Goal: Task Accomplishment & Management: Use online tool/utility

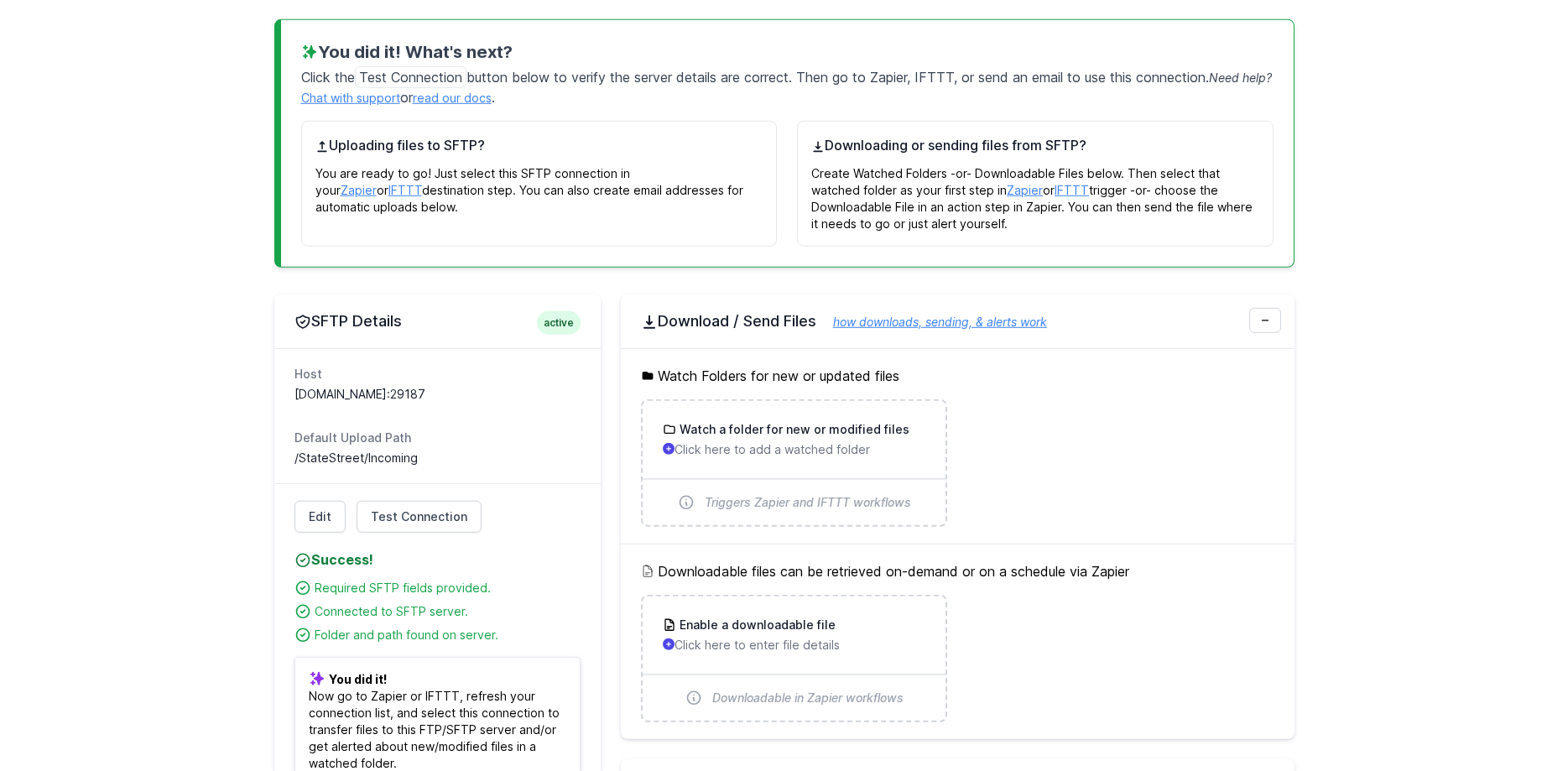
scroll to position [256, 0]
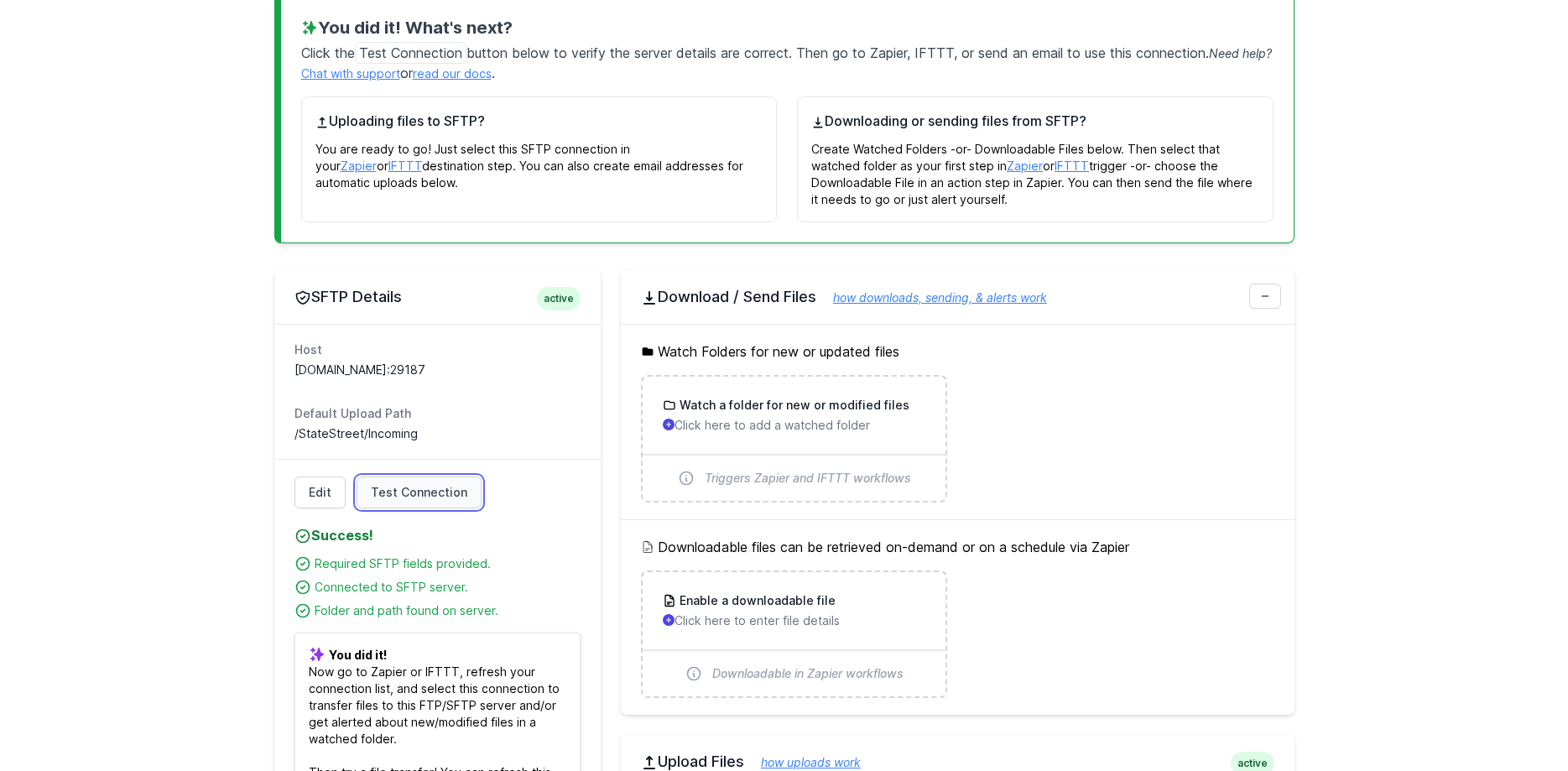
click at [436, 481] on link "Test Connection" at bounding box center [418, 492] width 125 height 32
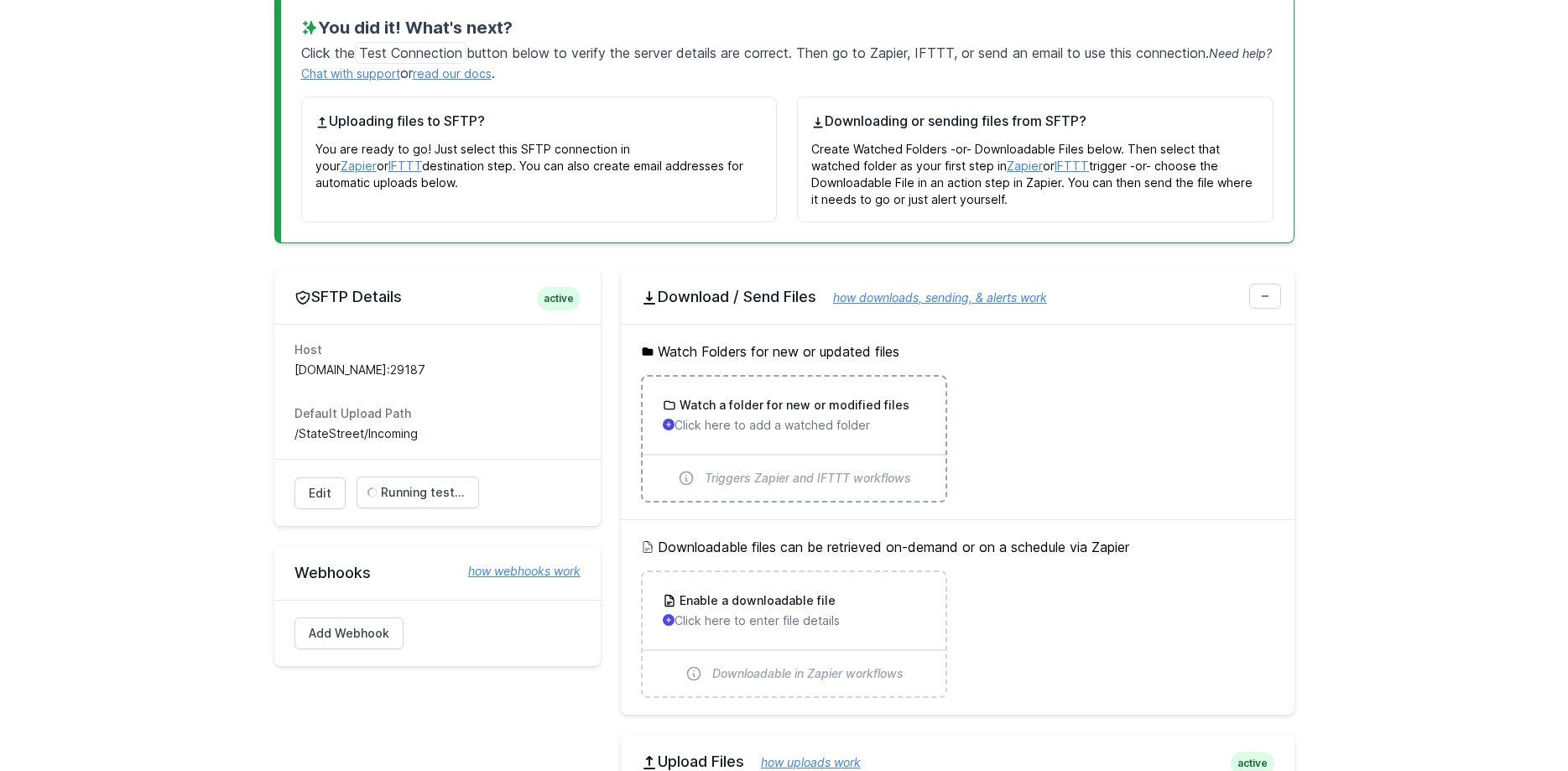
click at [780, 406] on h3 "Watch a folder for new or modified files" at bounding box center [792, 405] width 233 height 17
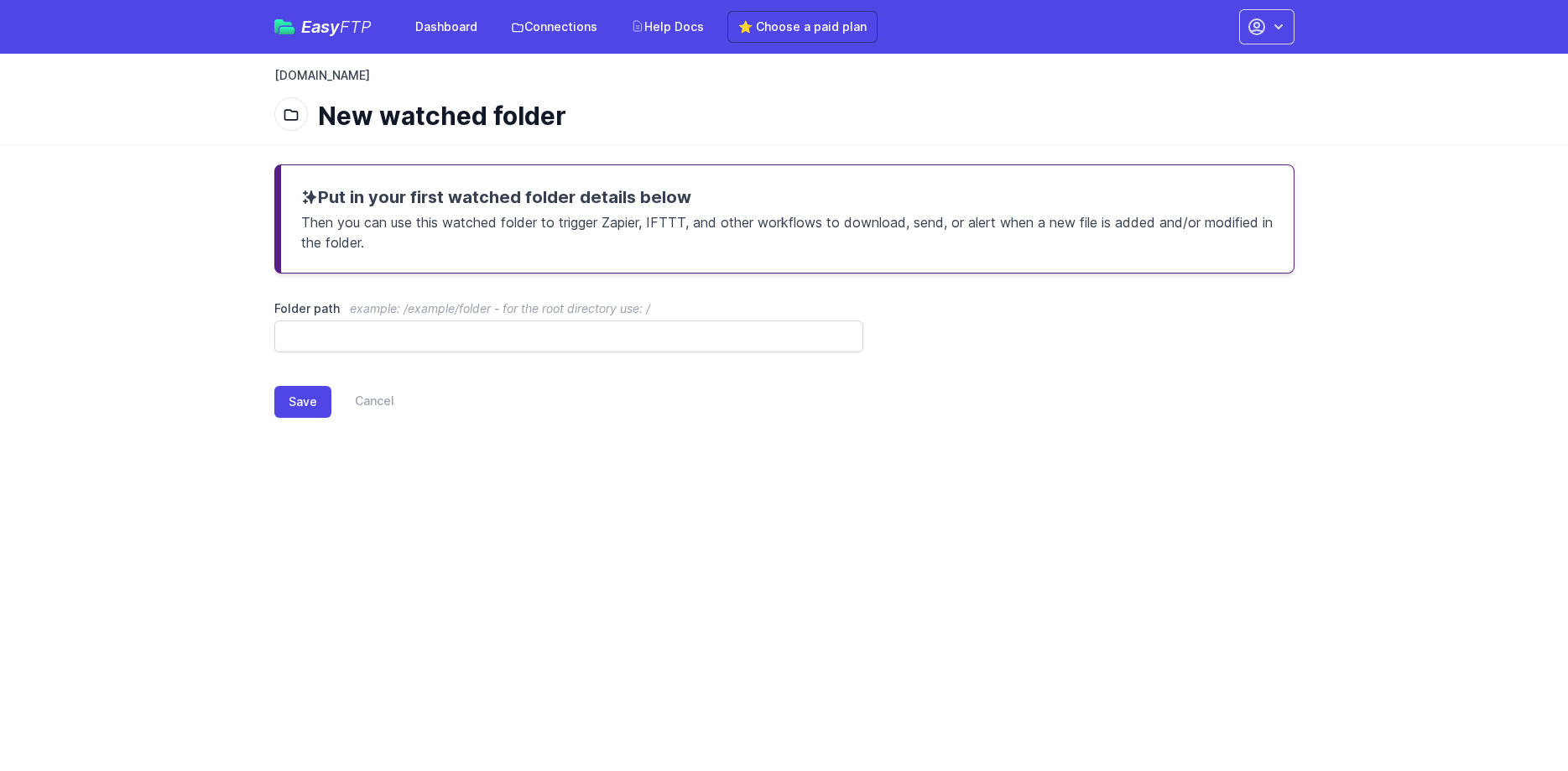
click at [365, 78] on link "[DOMAIN_NAME]" at bounding box center [321, 75] width 95 height 17
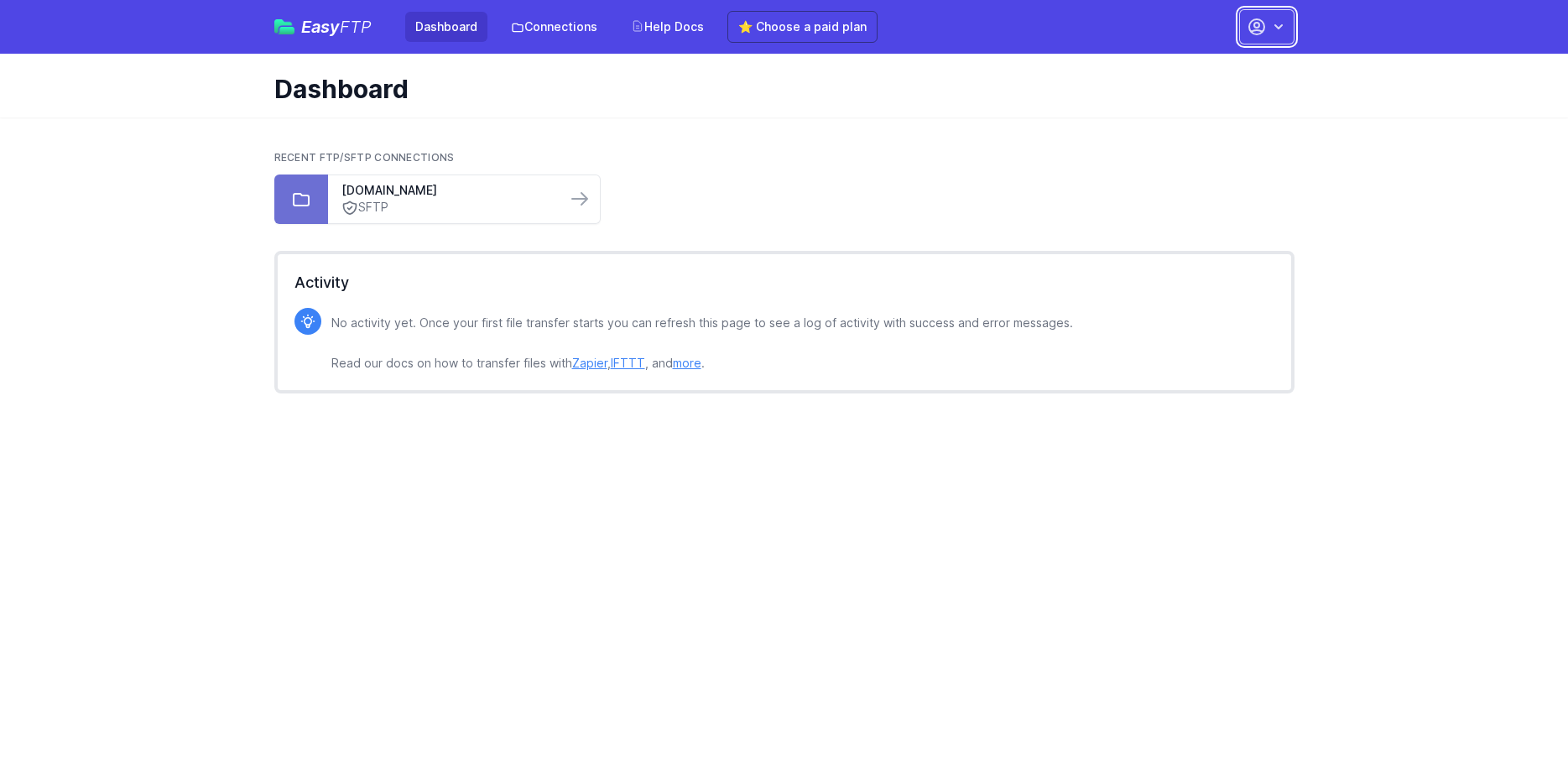
click at [1280, 29] on icon "button" at bounding box center [1278, 26] width 17 height 17
click at [489, 192] on link "[DOMAIN_NAME]" at bounding box center [448, 189] width 212 height 17
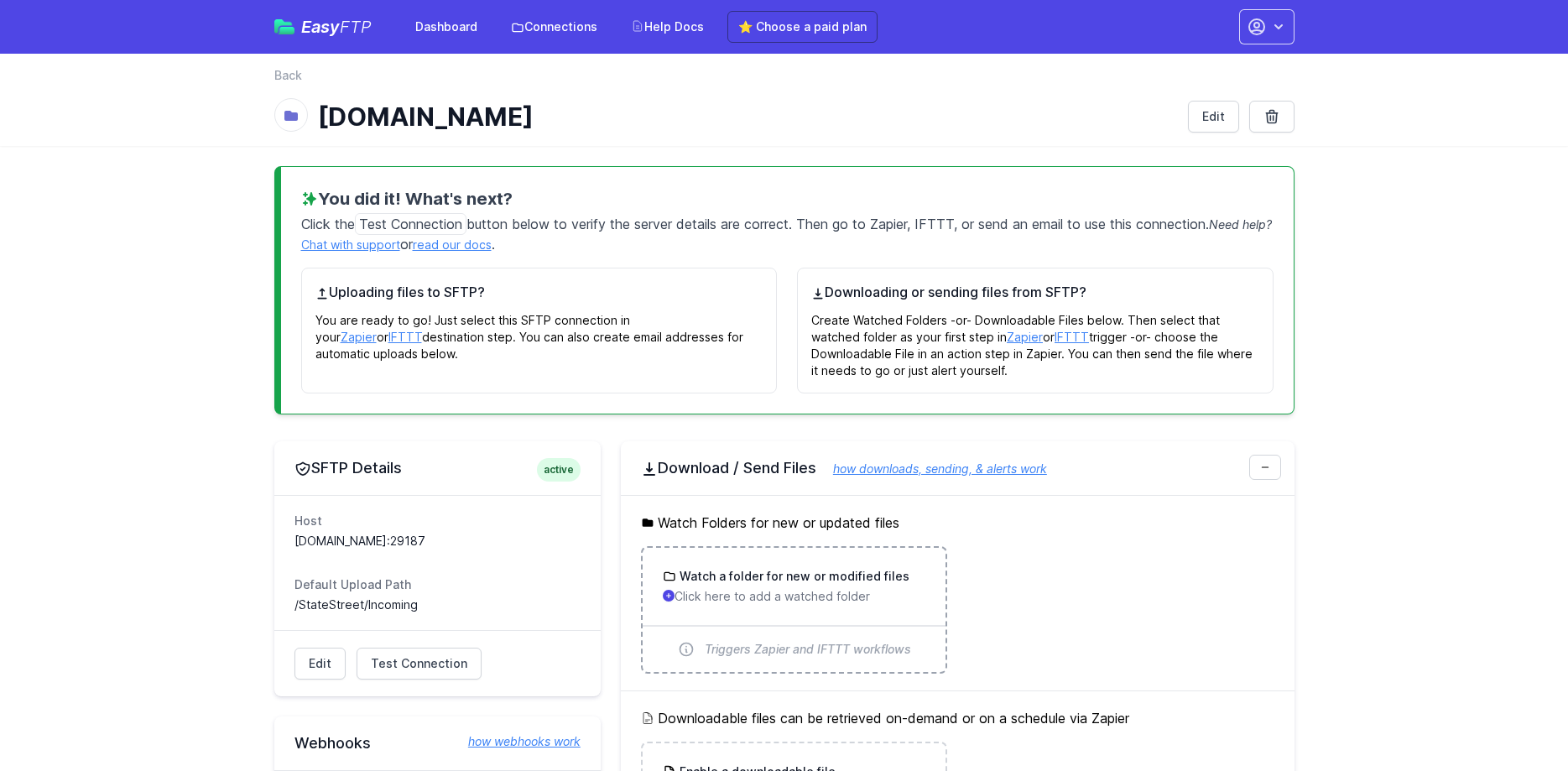
click at [751, 583] on h3 "Watch a folder for new or modified files" at bounding box center [792, 576] width 233 height 17
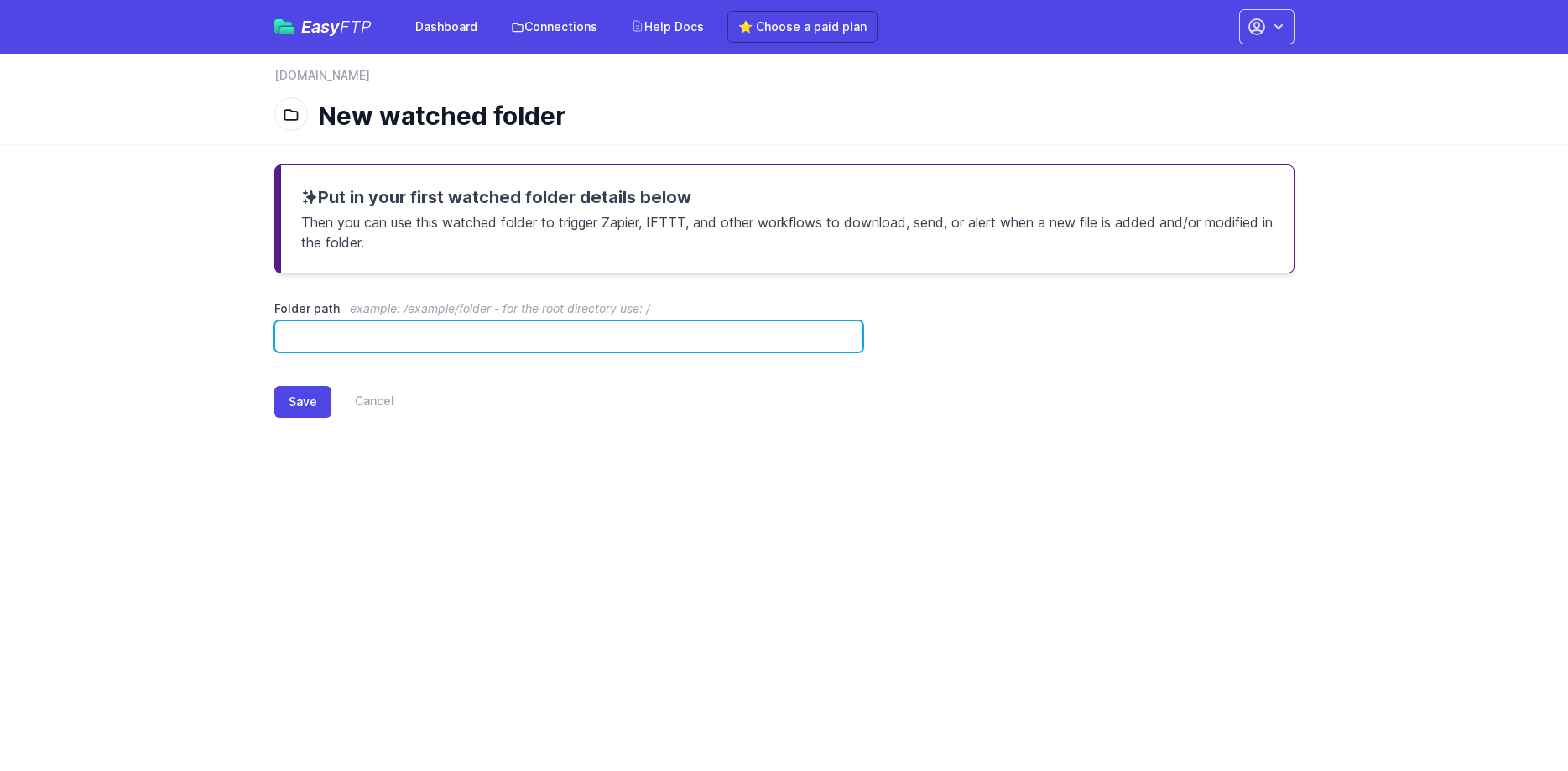
click at [446, 332] on input "Folder path example: /example/folder - for the root directory use: /" at bounding box center [568, 336] width 589 height 32
paste input "**********"
type input "**********"
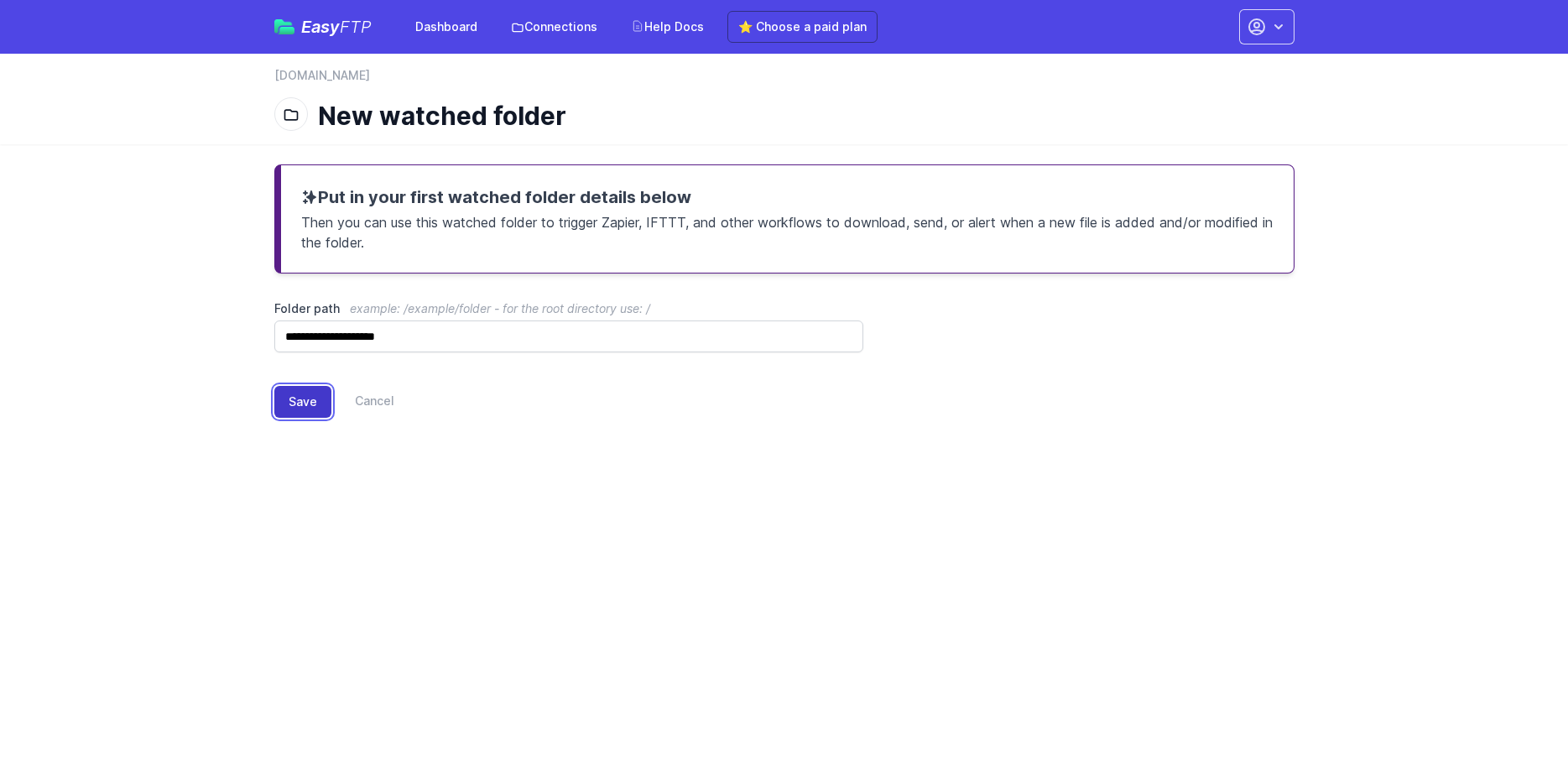
click at [304, 404] on button "Save" at bounding box center [302, 401] width 57 height 32
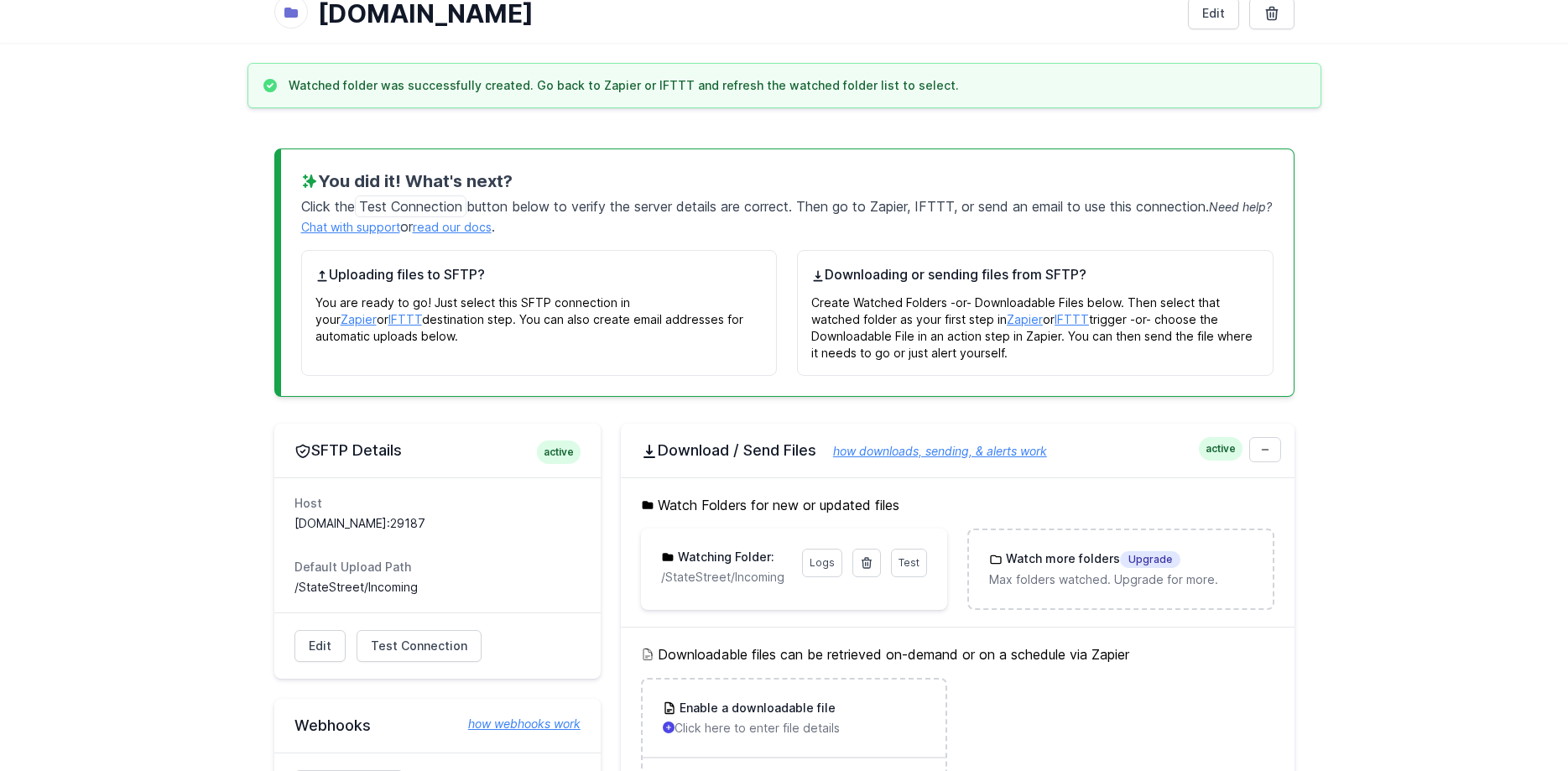
scroll to position [256, 0]
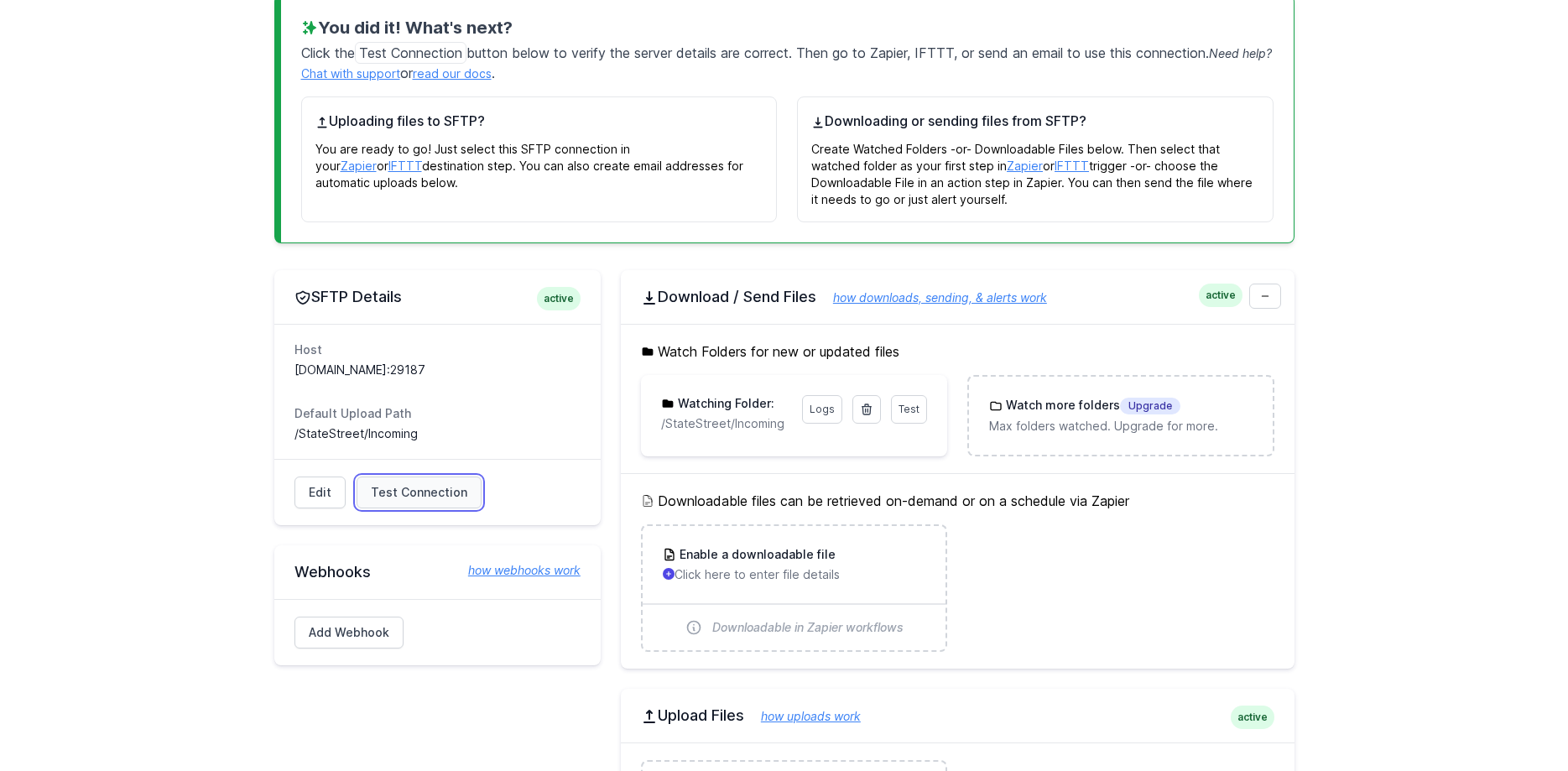
click at [434, 492] on span "Test Connection" at bounding box center [418, 491] width 96 height 17
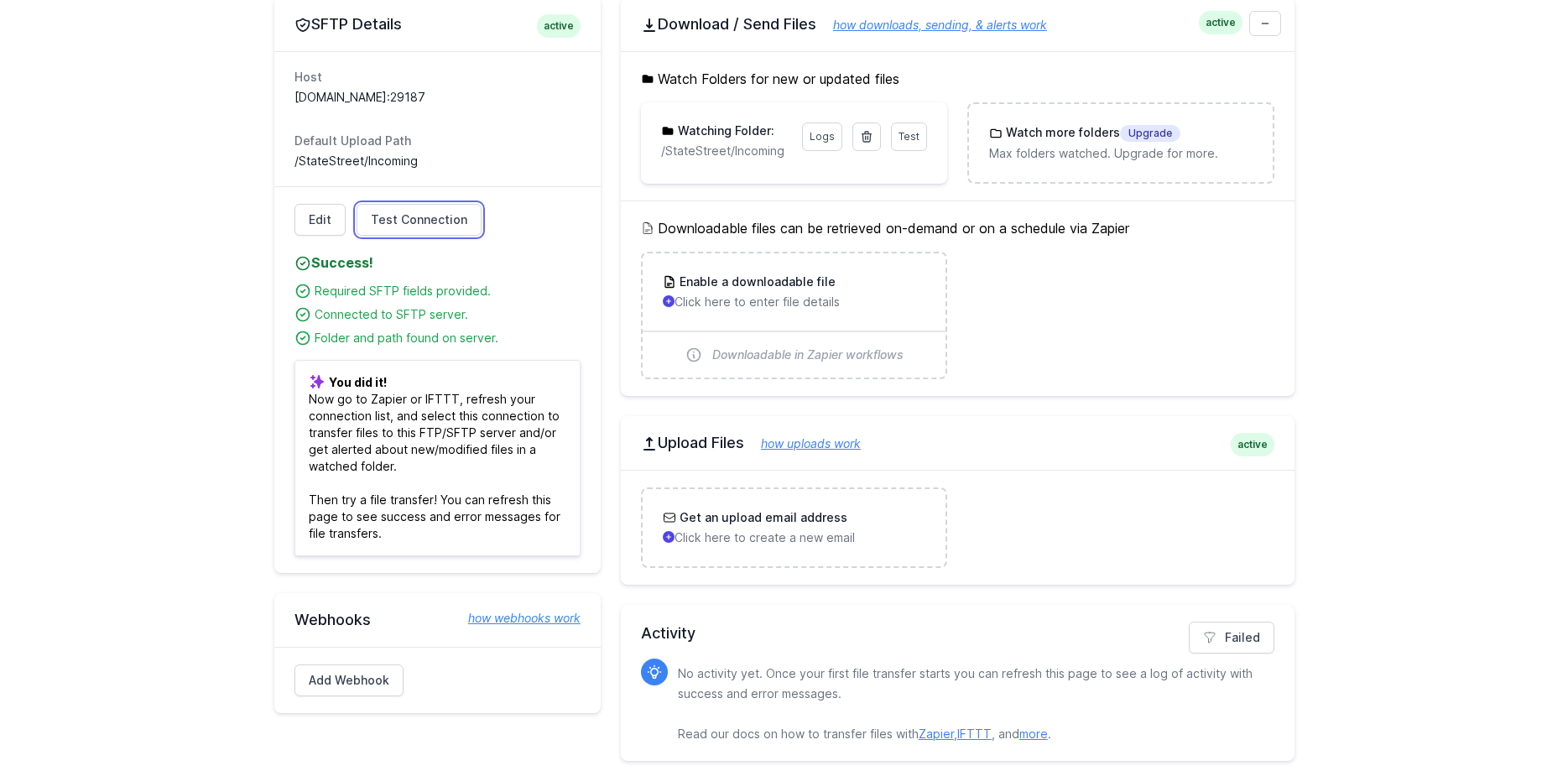
scroll to position [539, 0]
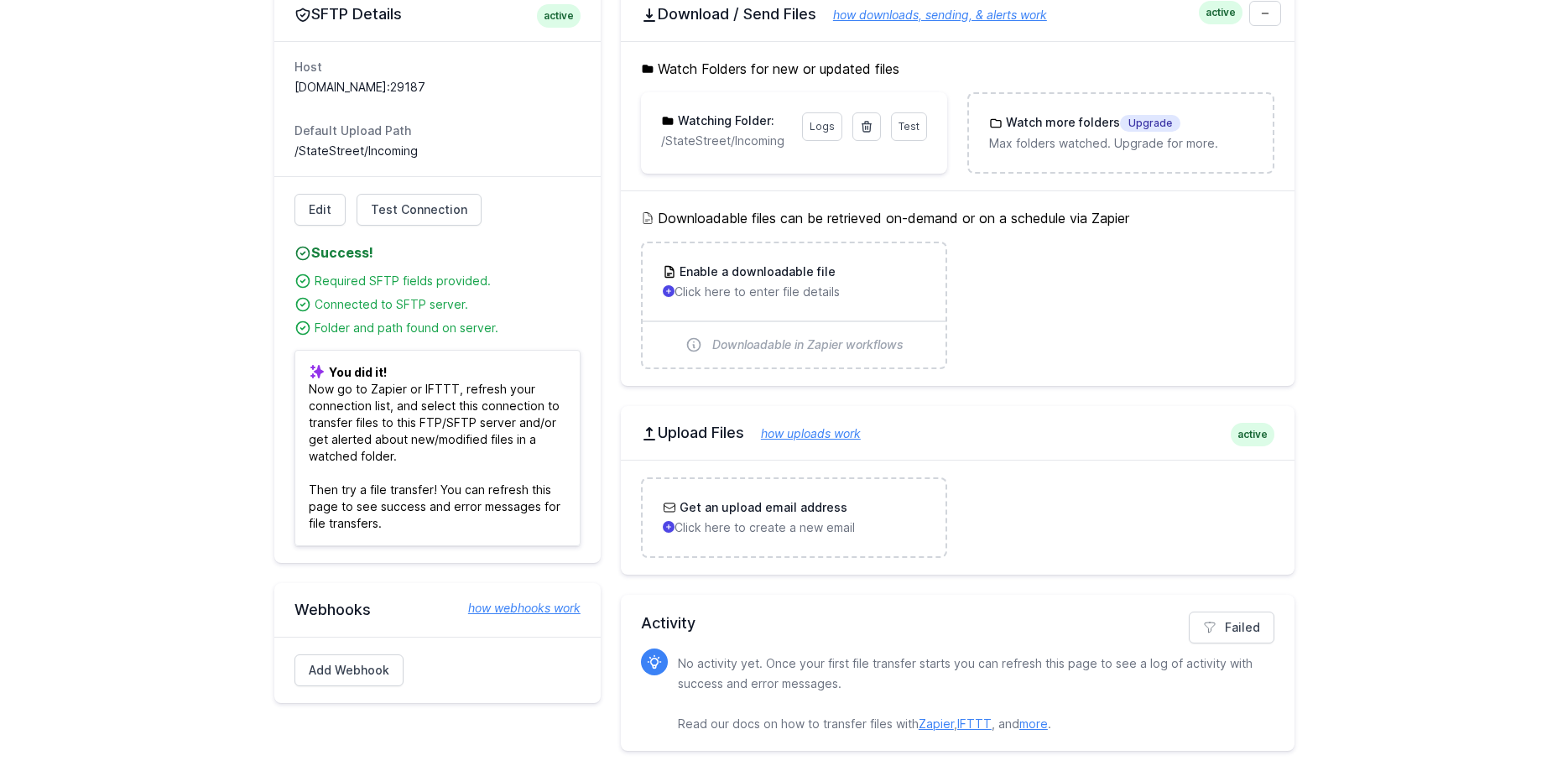
click at [817, 438] on link "how uploads work" at bounding box center [802, 433] width 117 height 15
click at [804, 510] on h3 "Get an upload email address" at bounding box center [761, 507] width 171 height 17
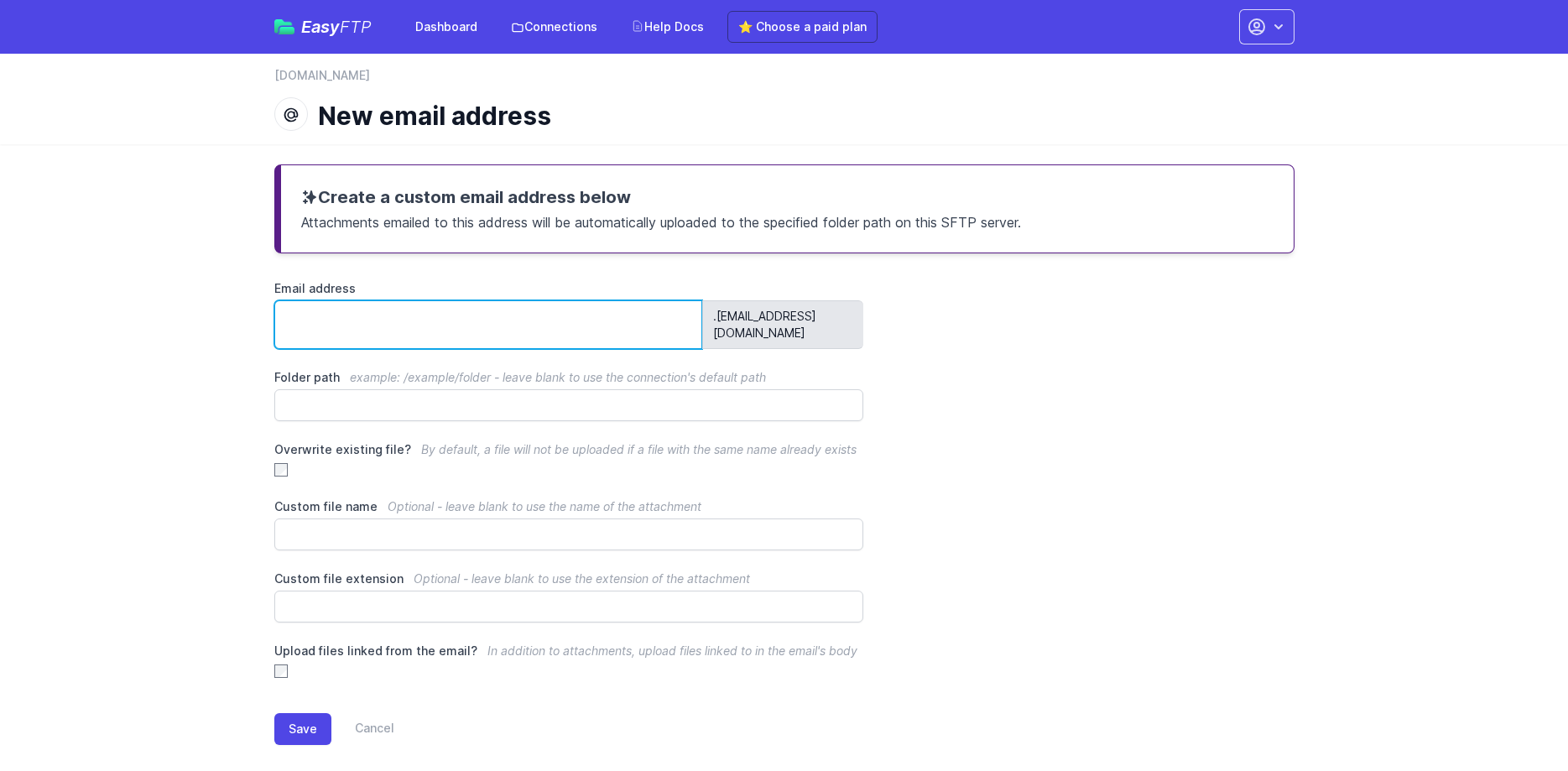
click at [528, 316] on input "Email address" at bounding box center [487, 324] width 428 height 49
type input "**********"
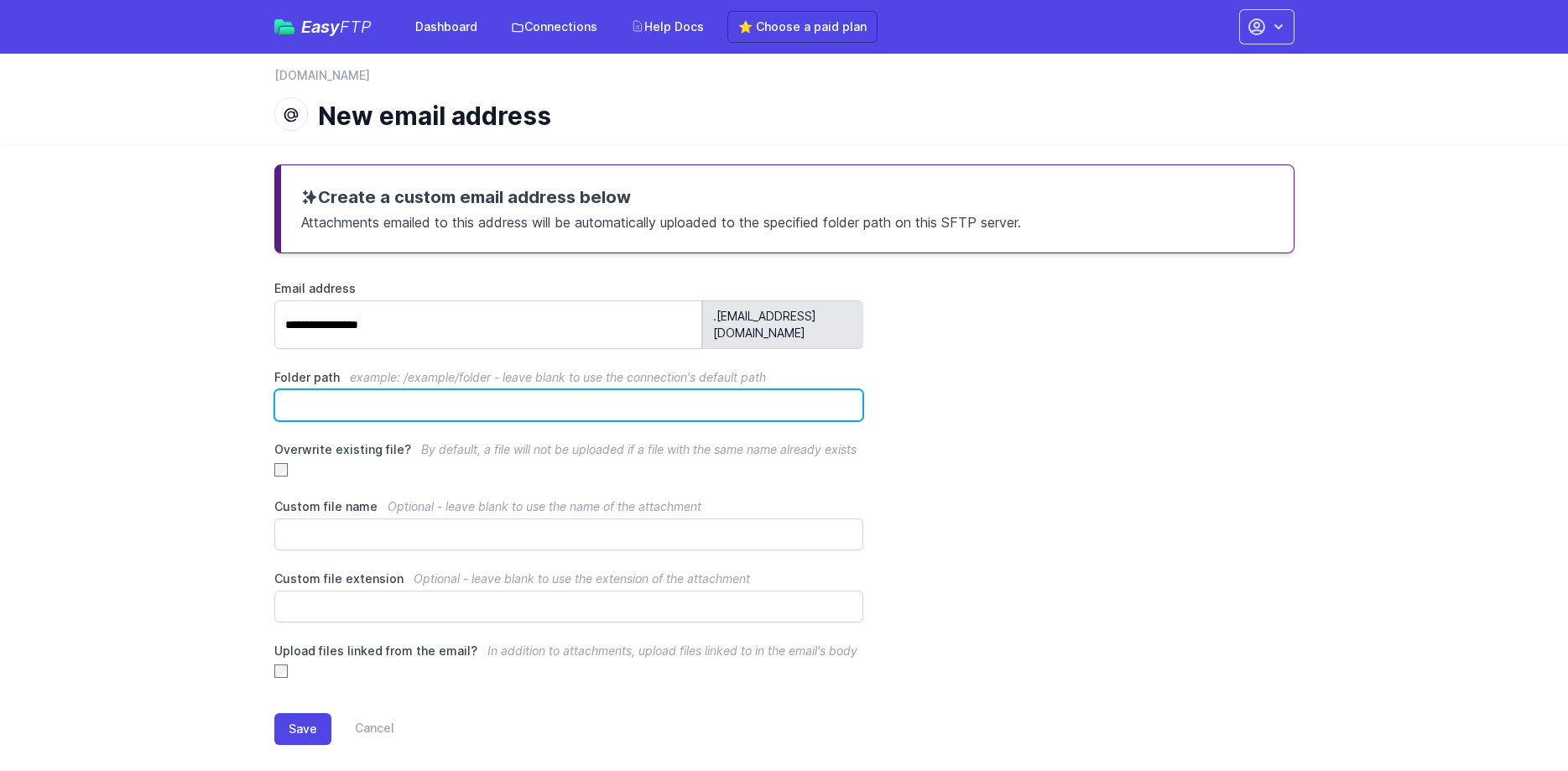
click at [392, 392] on input "Folder path example: /example/folder - leave blank to use the connection's defa…" at bounding box center [568, 405] width 589 height 32
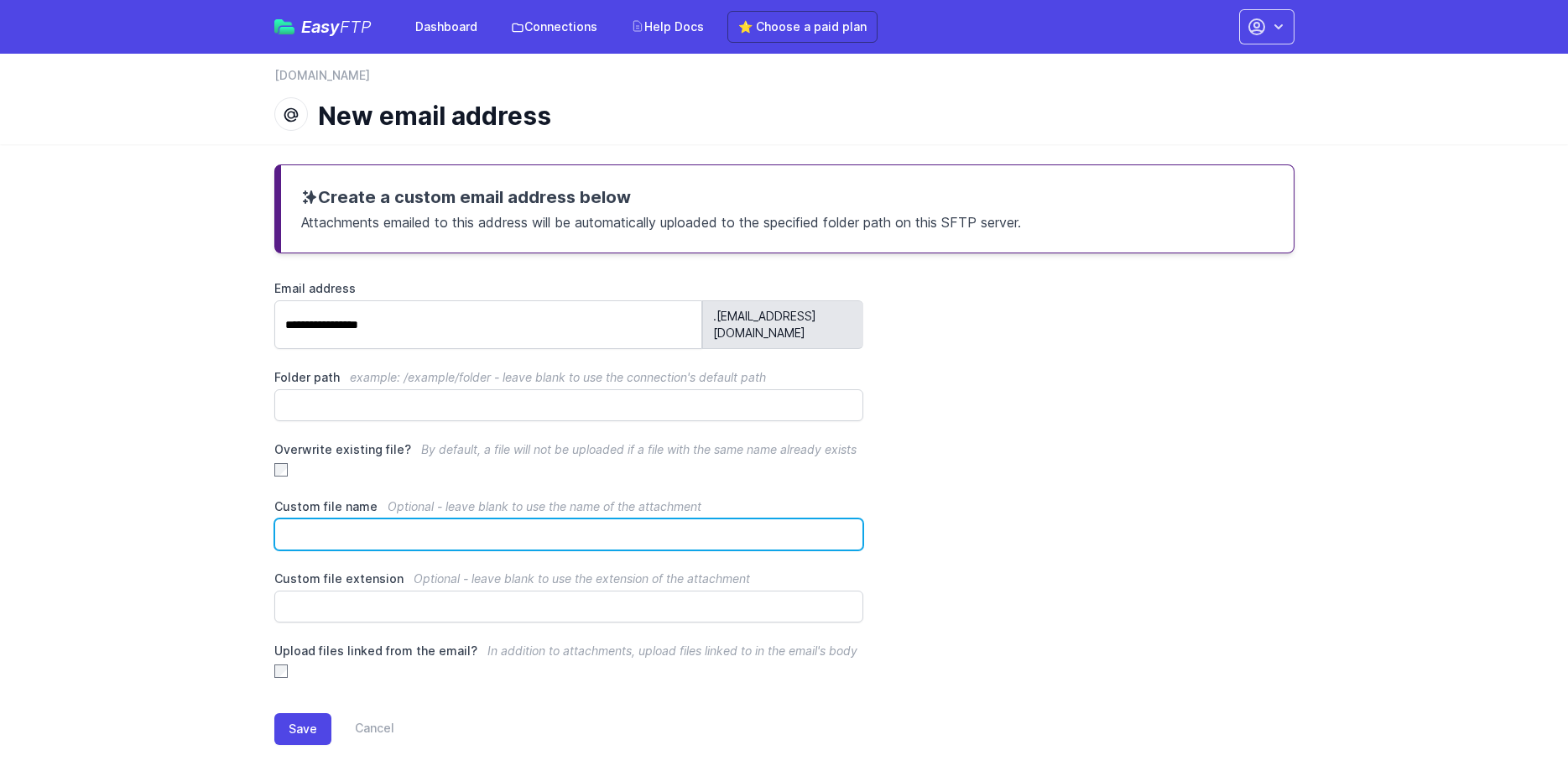
click at [379, 519] on input "Custom file name Optional - leave blank to use the name of the attachment" at bounding box center [568, 534] width 589 height 32
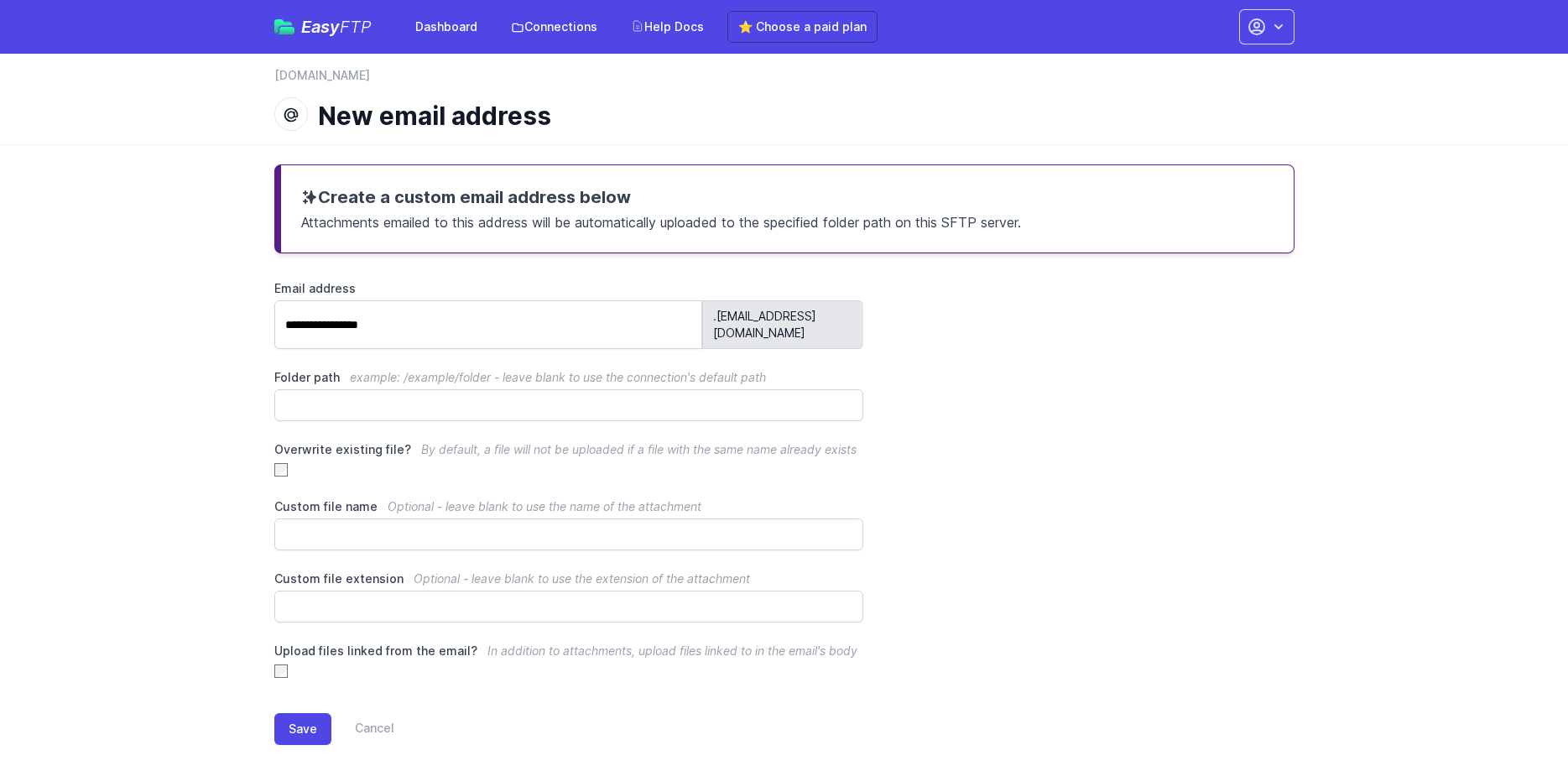
click at [220, 490] on main "**********" at bounding box center [784, 468] width 1568 height 648
